Goal: Use online tool/utility

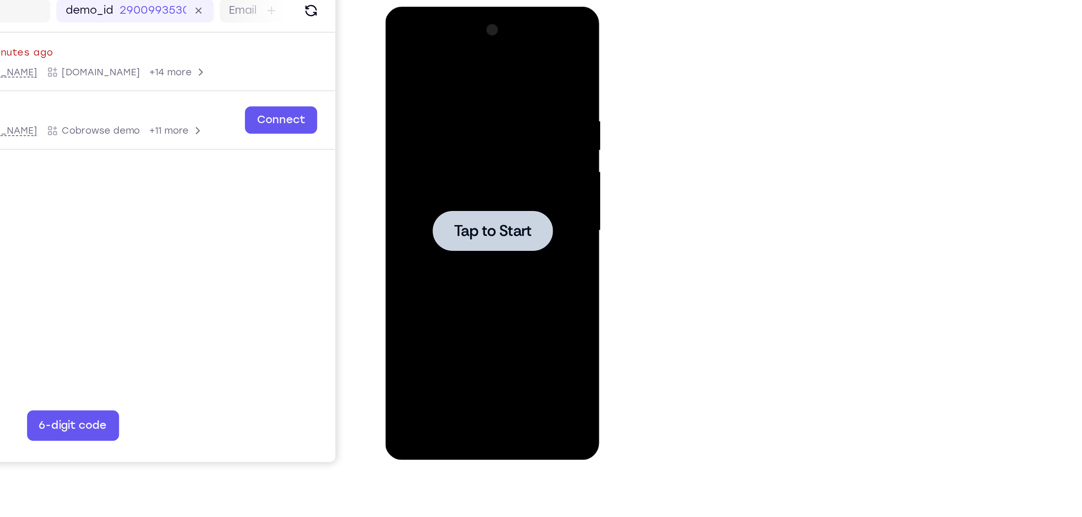
click at [437, 129] on span "Tap to Start" at bounding box center [441, 125] width 41 height 8
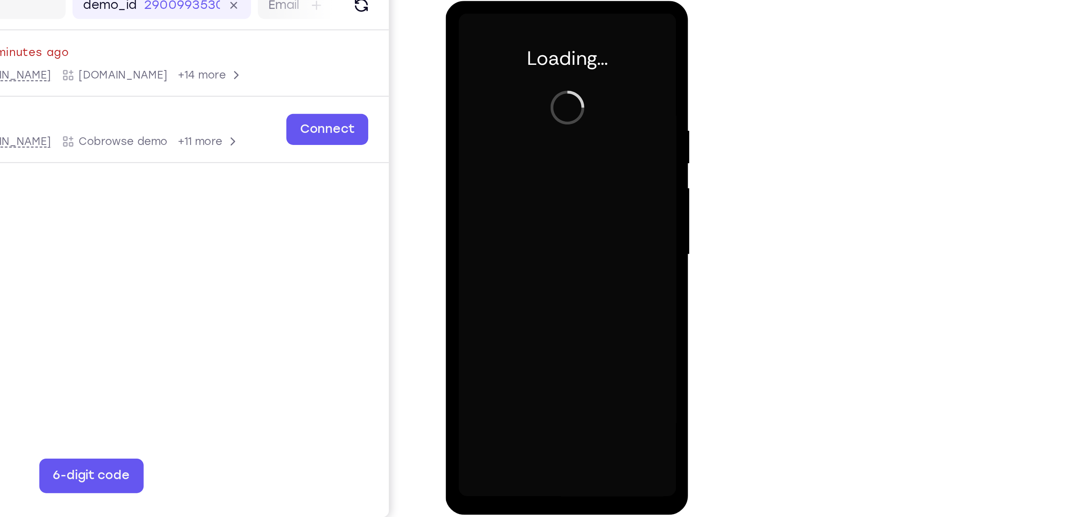
click at [502, 228] on div at bounding box center [501, 120] width 101 height 226
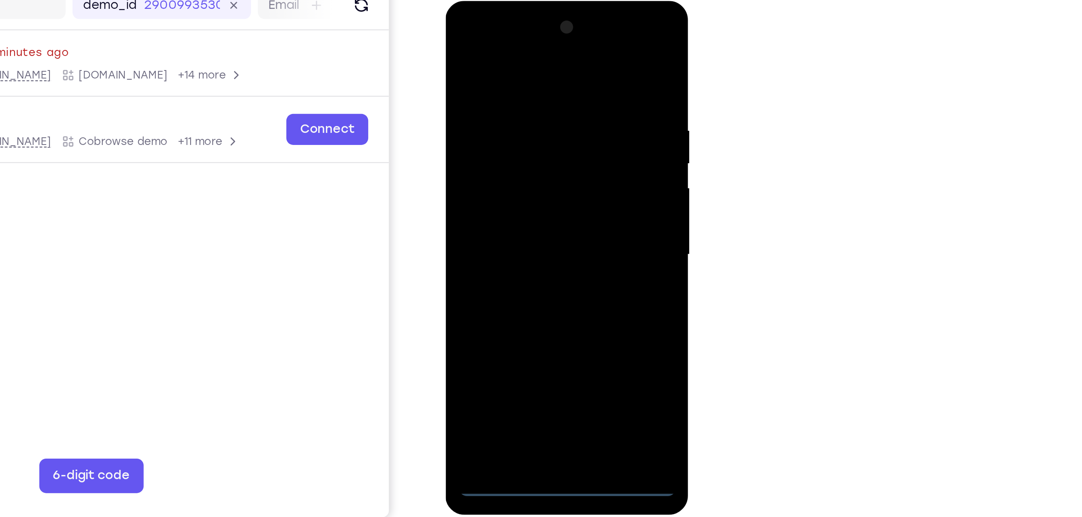
click at [502, 228] on div at bounding box center [501, 120] width 101 height 226
click at [540, 189] on div at bounding box center [501, 120] width 101 height 226
click at [536, 184] on div at bounding box center [501, 120] width 101 height 226
click at [538, 194] on div at bounding box center [501, 120] width 101 height 226
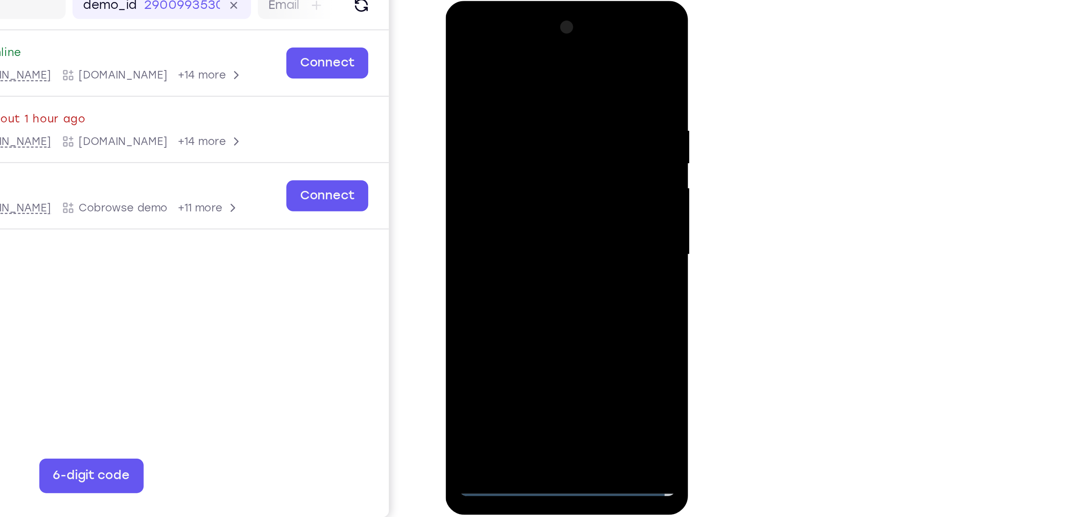
click at [480, 28] on div at bounding box center [501, 120] width 101 height 226
click at [537, 112] on div at bounding box center [501, 120] width 101 height 226
click at [493, 135] on div at bounding box center [501, 120] width 101 height 226
click at [497, 159] on div at bounding box center [501, 120] width 101 height 226
click at [510, 84] on div at bounding box center [501, 120] width 101 height 226
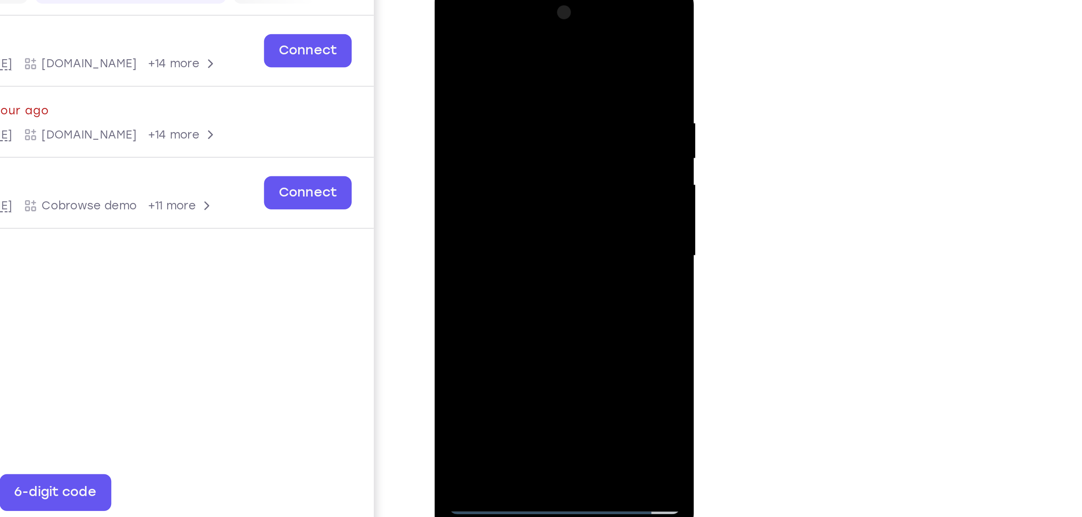
click at [488, 88] on div at bounding box center [490, 104] width 101 height 226
click at [455, 200] on div at bounding box center [490, 104] width 101 height 226
click at [482, 71] on div at bounding box center [490, 104] width 101 height 226
click at [481, 46] on div at bounding box center [490, 104] width 101 height 226
click at [534, 30] on div at bounding box center [490, 104] width 101 height 226
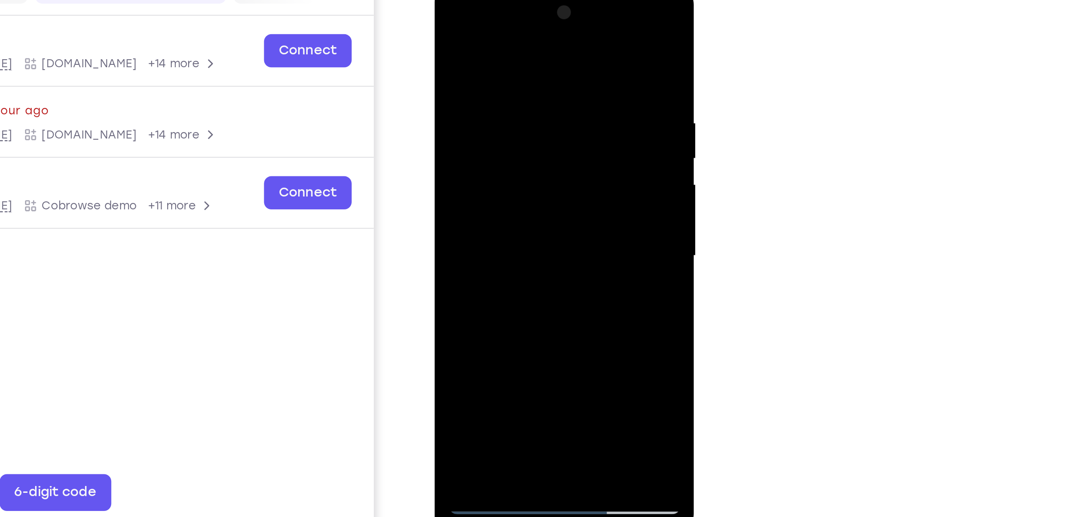
click at [484, 46] on div at bounding box center [490, 104] width 101 height 226
click at [534, 27] on div at bounding box center [490, 104] width 101 height 226
click at [535, 24] on div at bounding box center [490, 104] width 101 height 226
click at [447, 23] on div at bounding box center [490, 104] width 101 height 226
click at [511, 197] on div at bounding box center [490, 104] width 101 height 226
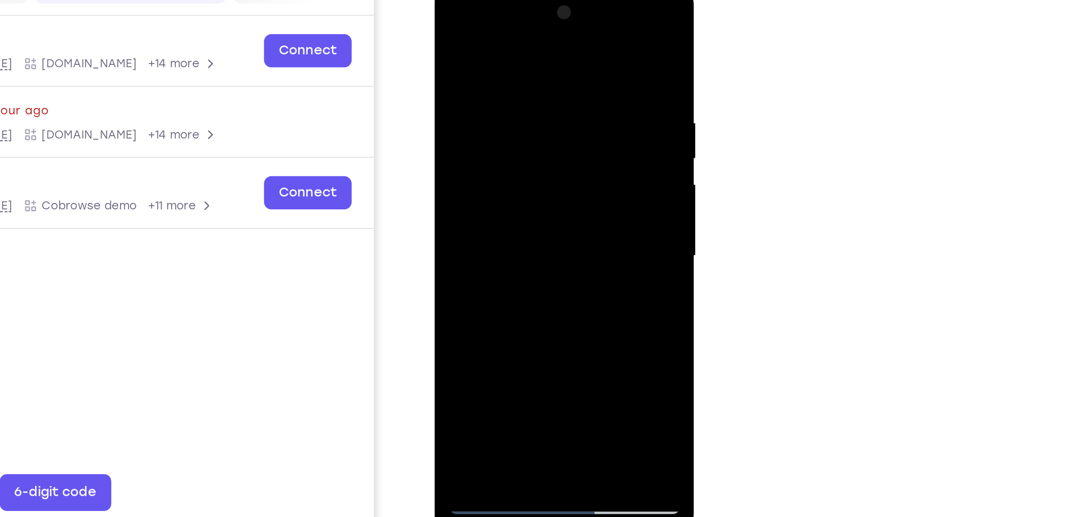
click at [499, 147] on div at bounding box center [490, 104] width 101 height 226
drag, startPoint x: 517, startPoint y: 123, endPoint x: 514, endPoint y: 108, distance: 14.7
click at [514, 108] on div at bounding box center [490, 104] width 101 height 226
click at [503, 95] on div at bounding box center [490, 104] width 101 height 226
click at [446, 24] on div at bounding box center [490, 104] width 101 height 226
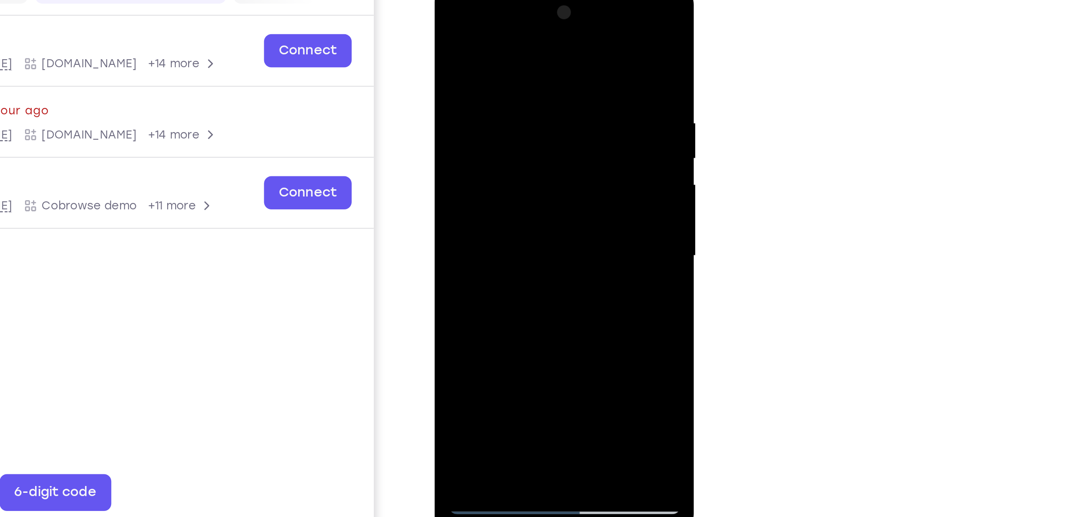
click at [462, 209] on div at bounding box center [490, 104] width 101 height 226
click at [460, 210] on div at bounding box center [490, 104] width 101 height 226
click at [447, 23] on div at bounding box center [490, 104] width 101 height 226
click at [451, 199] on div at bounding box center [490, 104] width 101 height 226
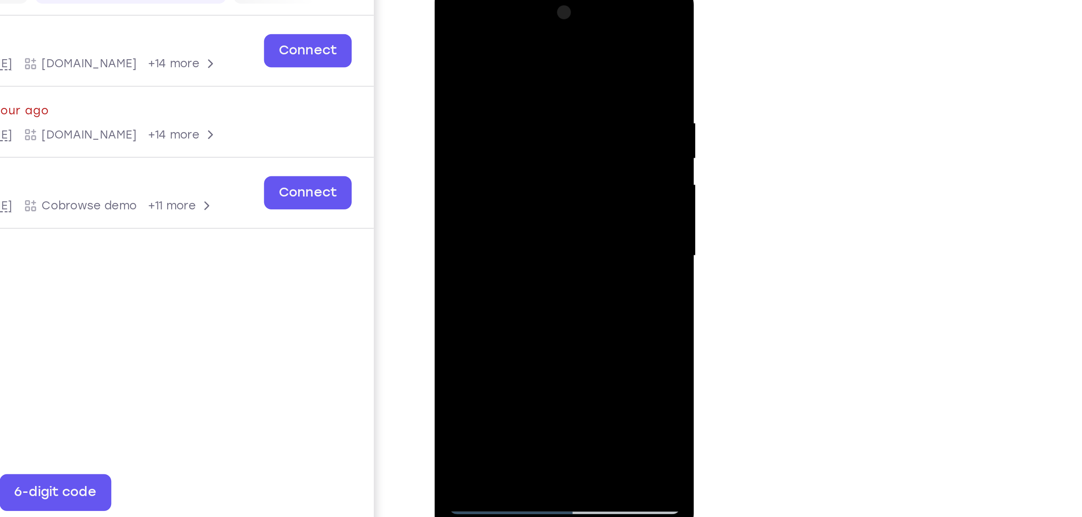
click at [528, 196] on div at bounding box center [490, 104] width 101 height 226
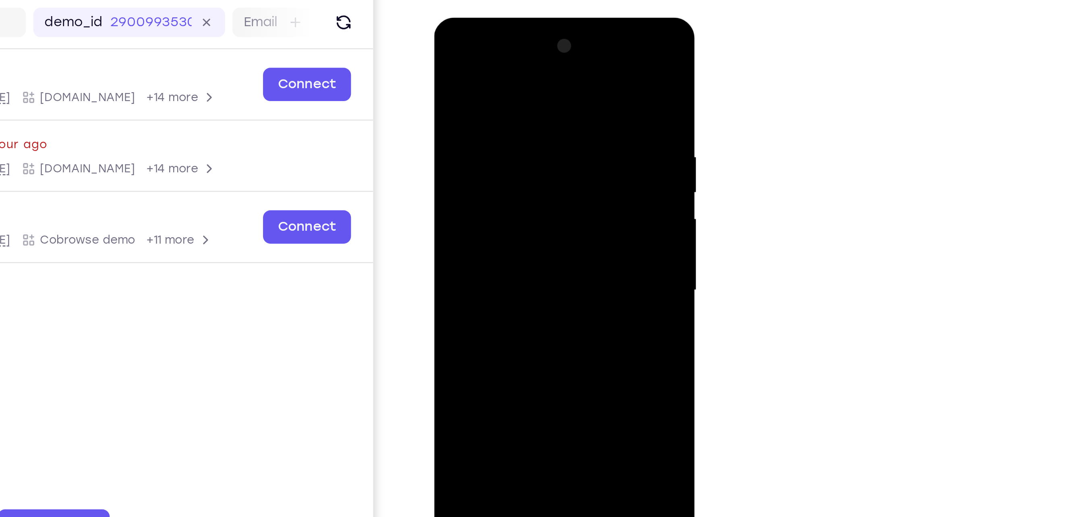
click at [533, 135] on div at bounding box center [490, 136] width 101 height 226
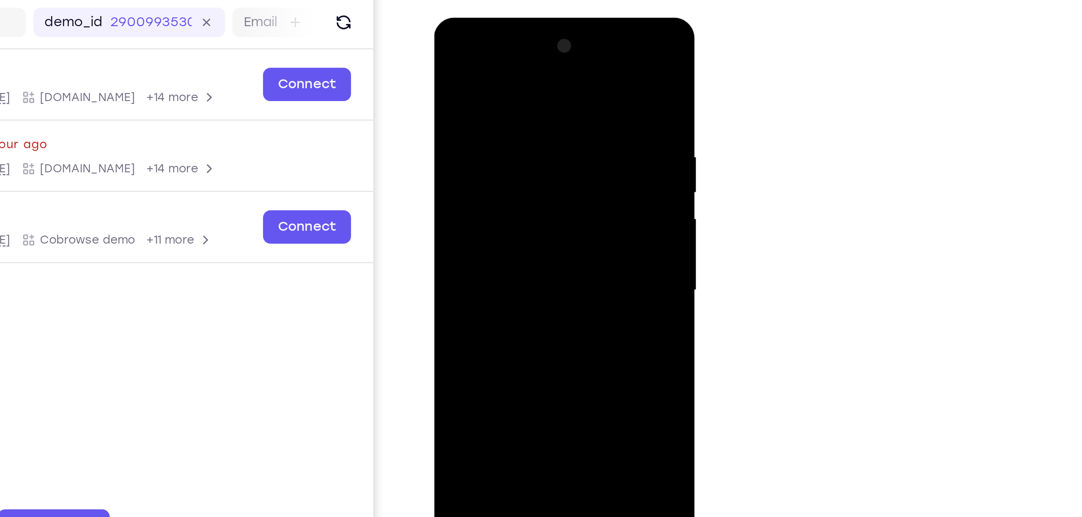
click at [533, 135] on div at bounding box center [490, 136] width 101 height 226
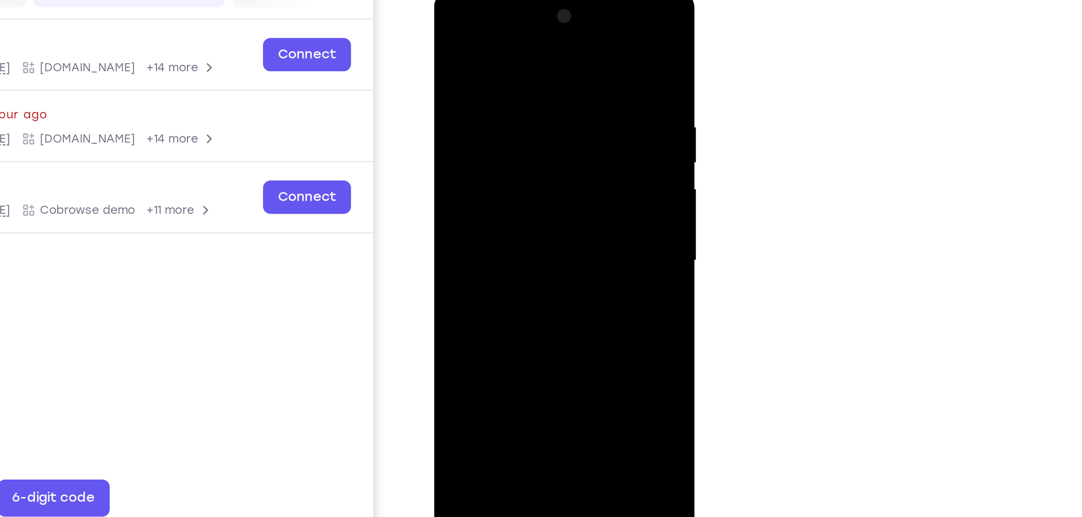
click at [534, 121] on div at bounding box center [490, 107] width 101 height 226
